Goal: Information Seeking & Learning: Learn about a topic

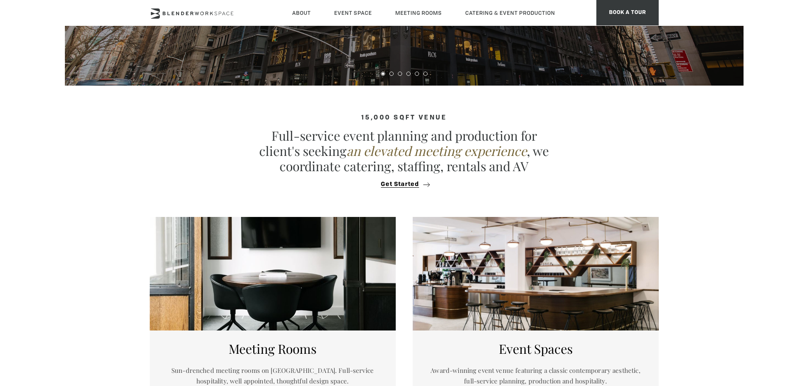
scroll to position [377, 0]
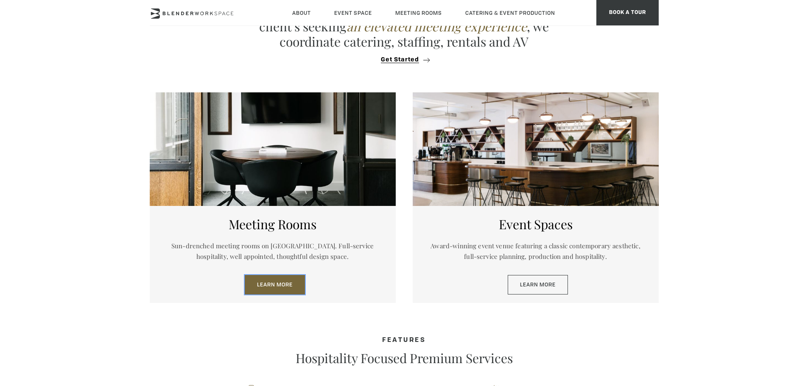
click at [298, 288] on link "Learn More" at bounding box center [275, 285] width 60 height 20
